Goal: Task Accomplishment & Management: Complete application form

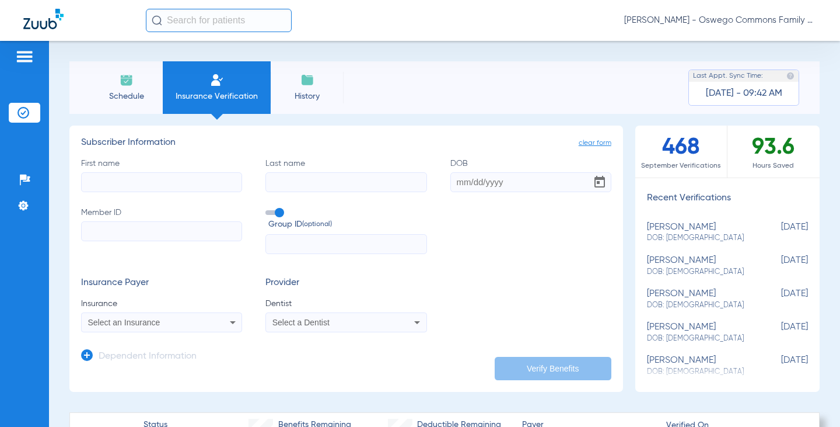
click at [127, 179] on input "First name" at bounding box center [161, 182] width 161 height 20
type input "[PERSON_NAME]"
drag, startPoint x: 404, startPoint y: 114, endPoint x: 432, endPoint y: 135, distance: 34.6
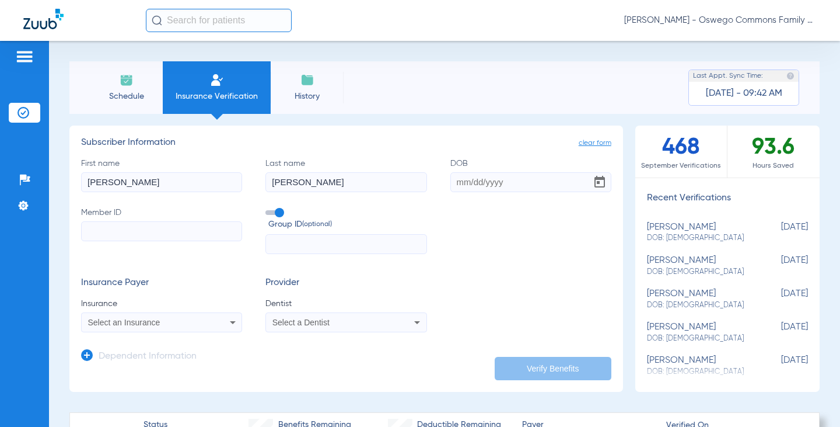
click at [457, 179] on input "DOB" at bounding box center [531, 182] width 161 height 20
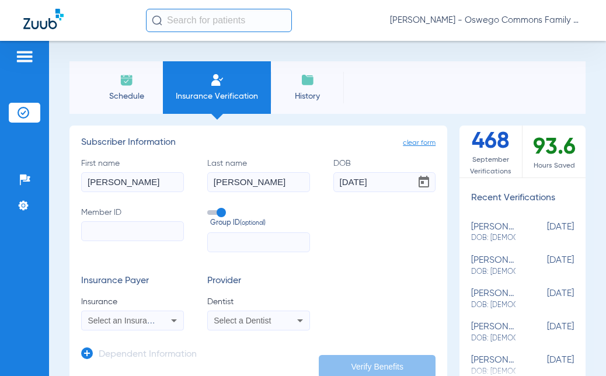
type input "[DATE]"
click at [97, 229] on input "Member ID" at bounding box center [132, 231] width 103 height 20
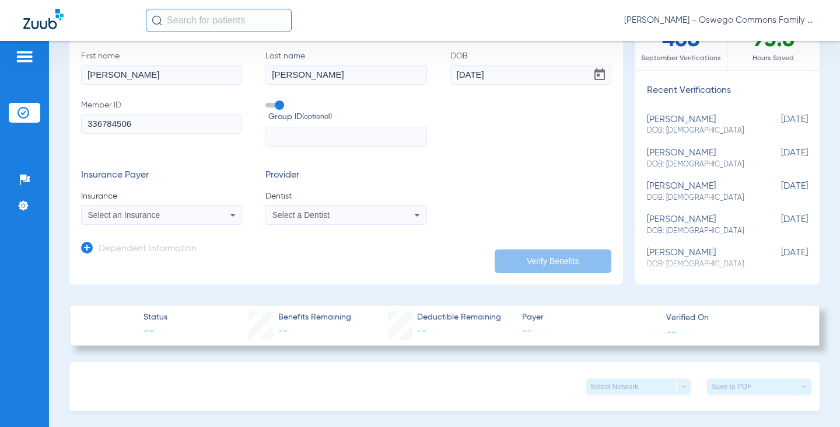
scroll to position [117, 0]
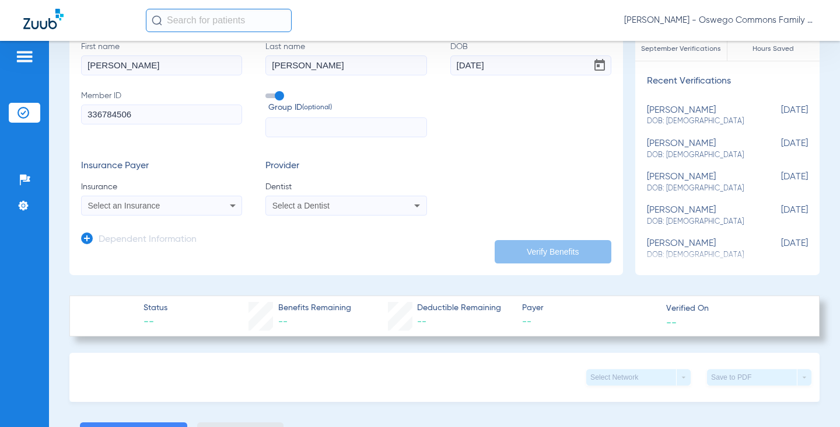
click at [223, 206] on div "Select an Insurance" at bounding box center [162, 205] width 160 height 14
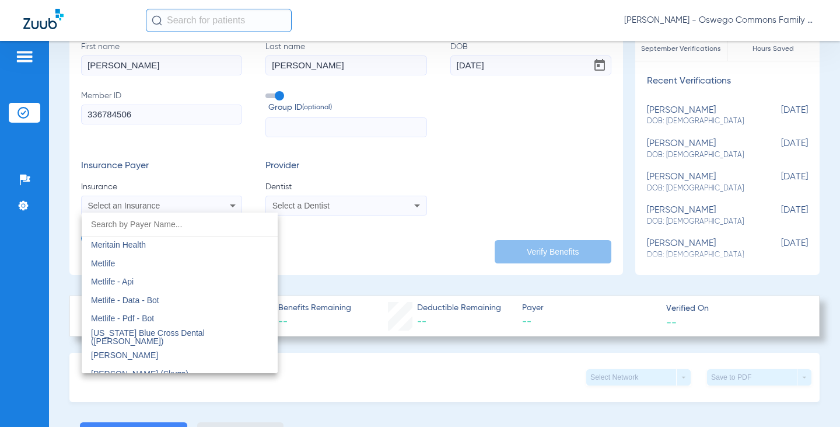
scroll to position [5720, 0]
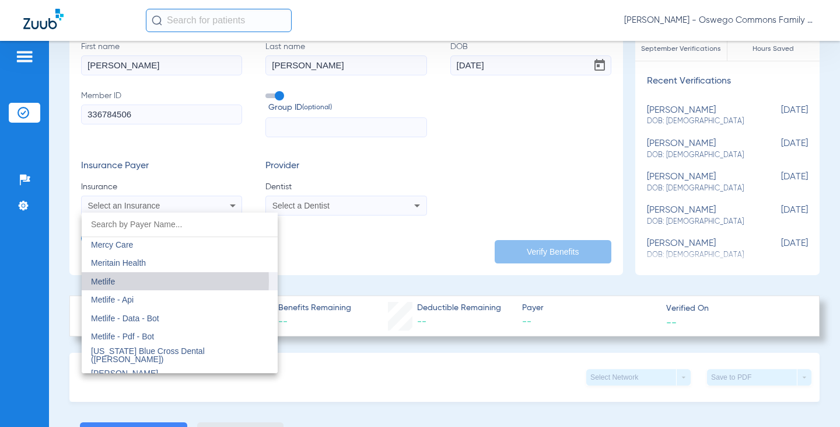
click at [100, 281] on span "Metlife" at bounding box center [103, 281] width 24 height 9
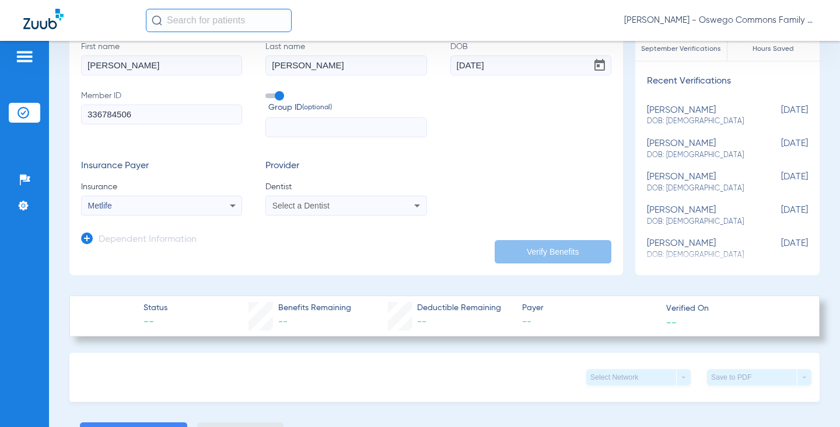
click at [379, 207] on div "Select a Dentist" at bounding box center [332, 205] width 118 height 8
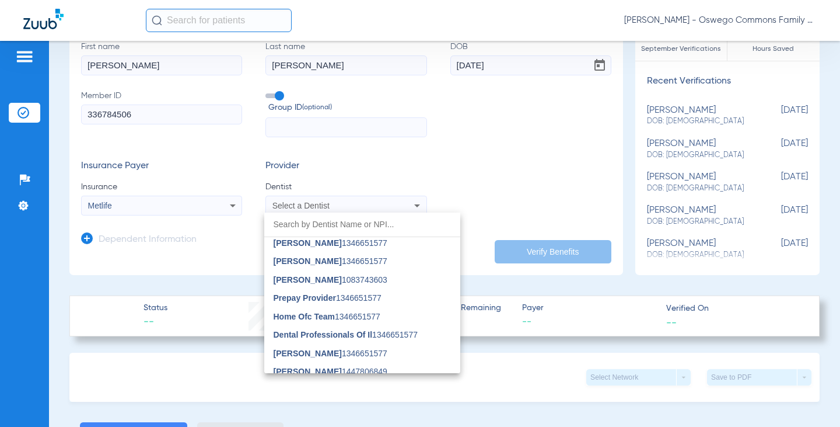
scroll to position [78, 0]
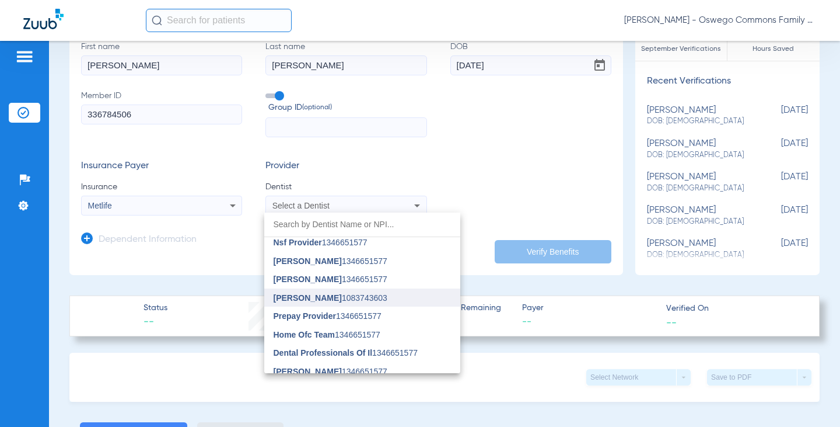
click at [297, 301] on span "[PERSON_NAME]" at bounding box center [308, 297] width 68 height 9
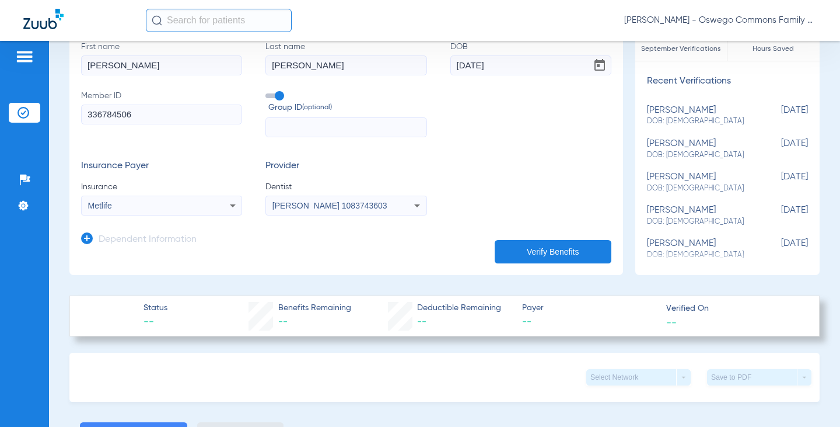
click at [528, 242] on button "Verify Benefits" at bounding box center [553, 251] width 117 height 23
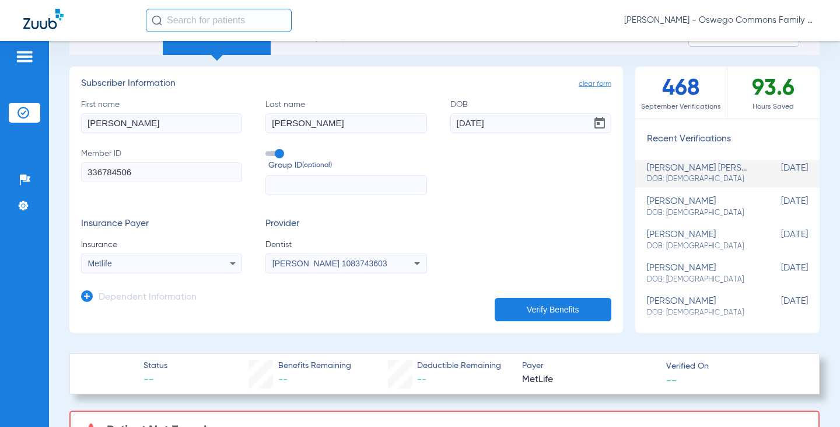
scroll to position [58, 0]
drag, startPoint x: 164, startPoint y: 169, endPoint x: 0, endPoint y: 172, distance: 164.0
click at [0, 172] on div "Patients Insurance Verification Setup Help Center Settings Schedule Insurance V…" at bounding box center [420, 254] width 840 height 427
click at [539, 310] on button "Verify Benefits" at bounding box center [553, 309] width 117 height 23
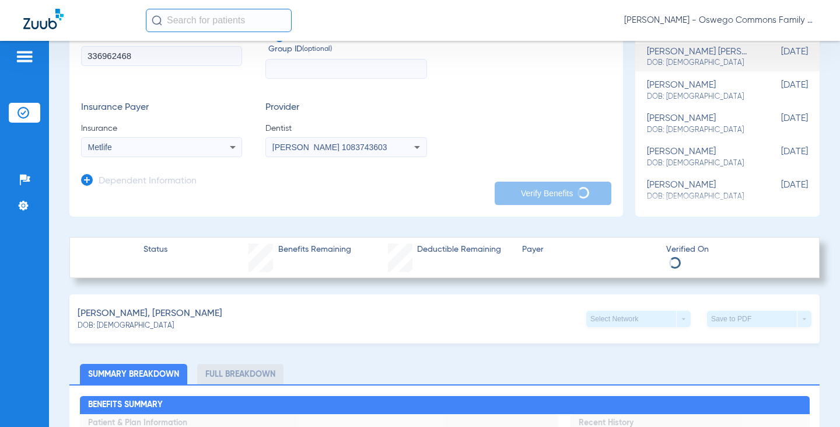
scroll to position [117, 0]
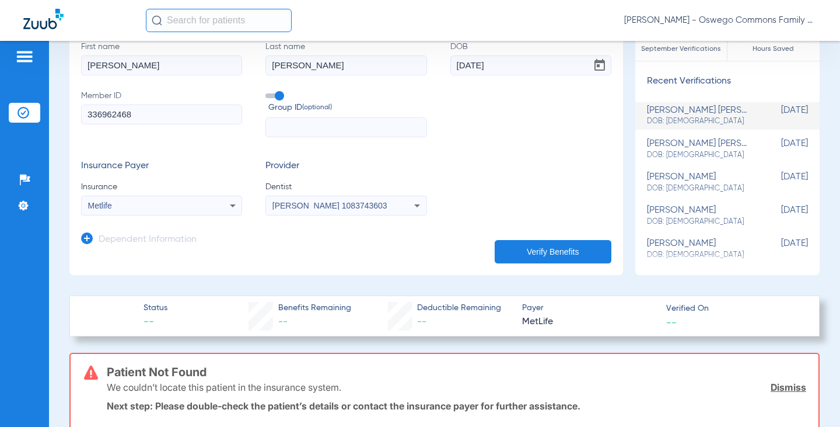
drag, startPoint x: 134, startPoint y: 118, endPoint x: 127, endPoint y: 117, distance: 6.4
click at [127, 117] on input "336962468" at bounding box center [161, 114] width 161 height 20
type input "336962462"
click at [584, 249] on button "Verify Benefits" at bounding box center [553, 251] width 117 height 23
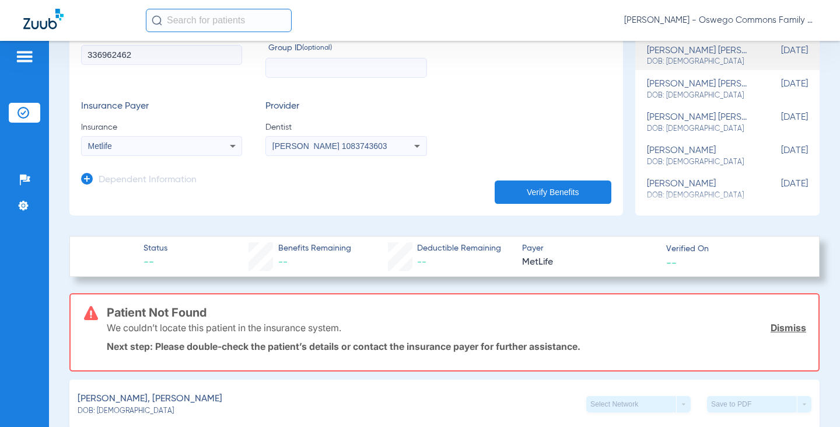
scroll to position [175, 0]
